Goal: Find contact information: Obtain details needed to contact an individual or organization

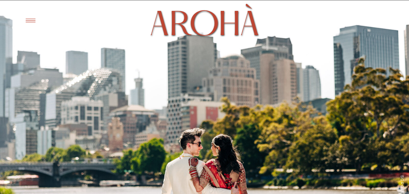
click at [30, 21] on icon at bounding box center [30, 21] width 10 height 4
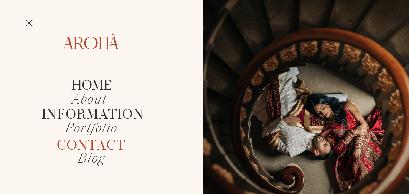
click at [97, 141] on h2 "Contact" at bounding box center [90, 145] width 87 height 14
click at [98, 142] on h2 "Contact" at bounding box center [90, 145] width 87 height 14
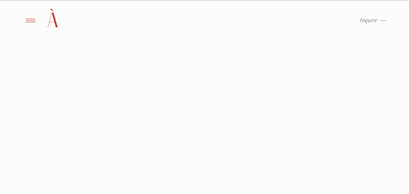
scroll to position [575, 0]
